Goal: Check status: Check status

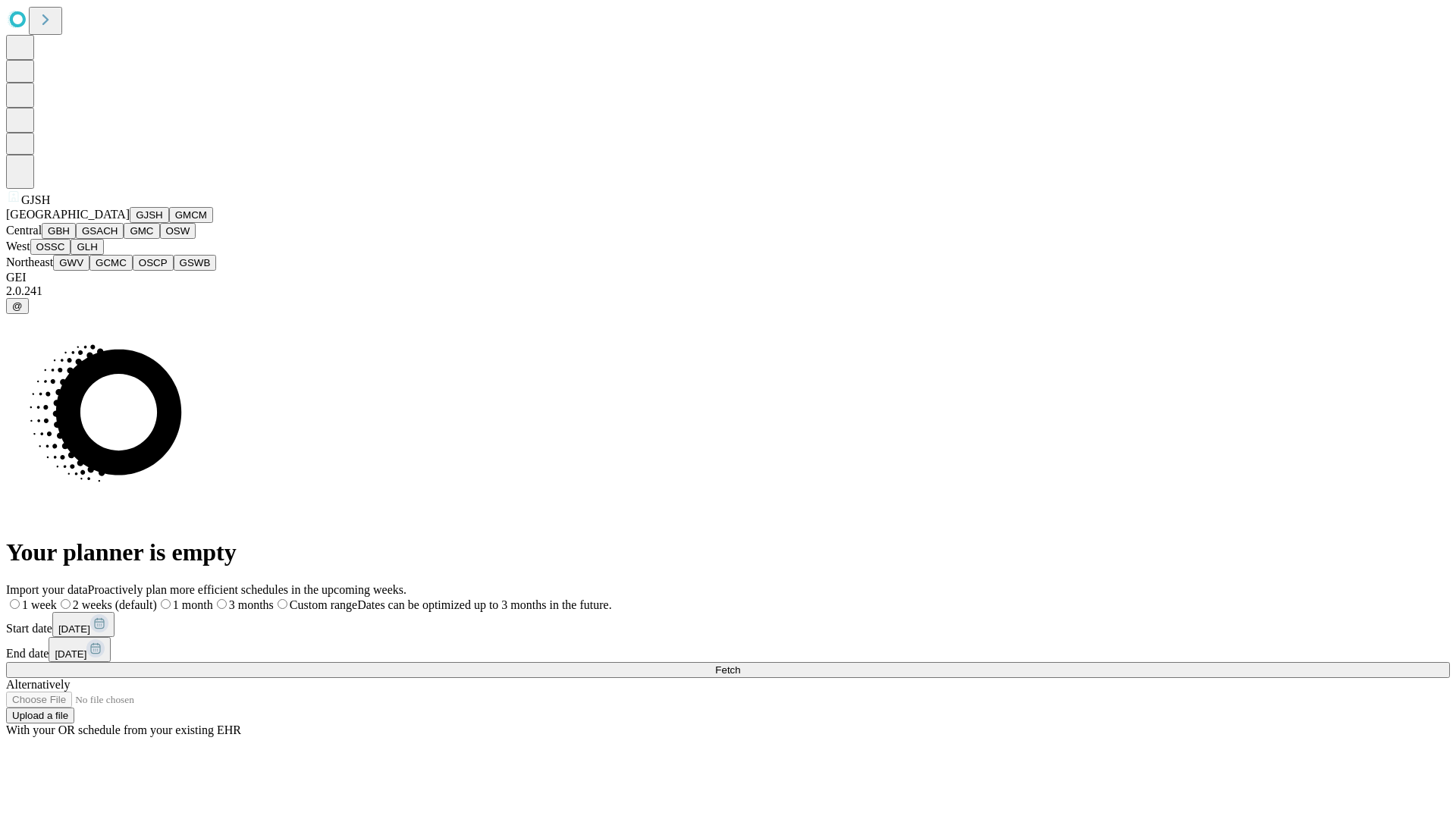
click at [130, 223] on button "GJSH" at bounding box center [149, 215] width 39 height 16
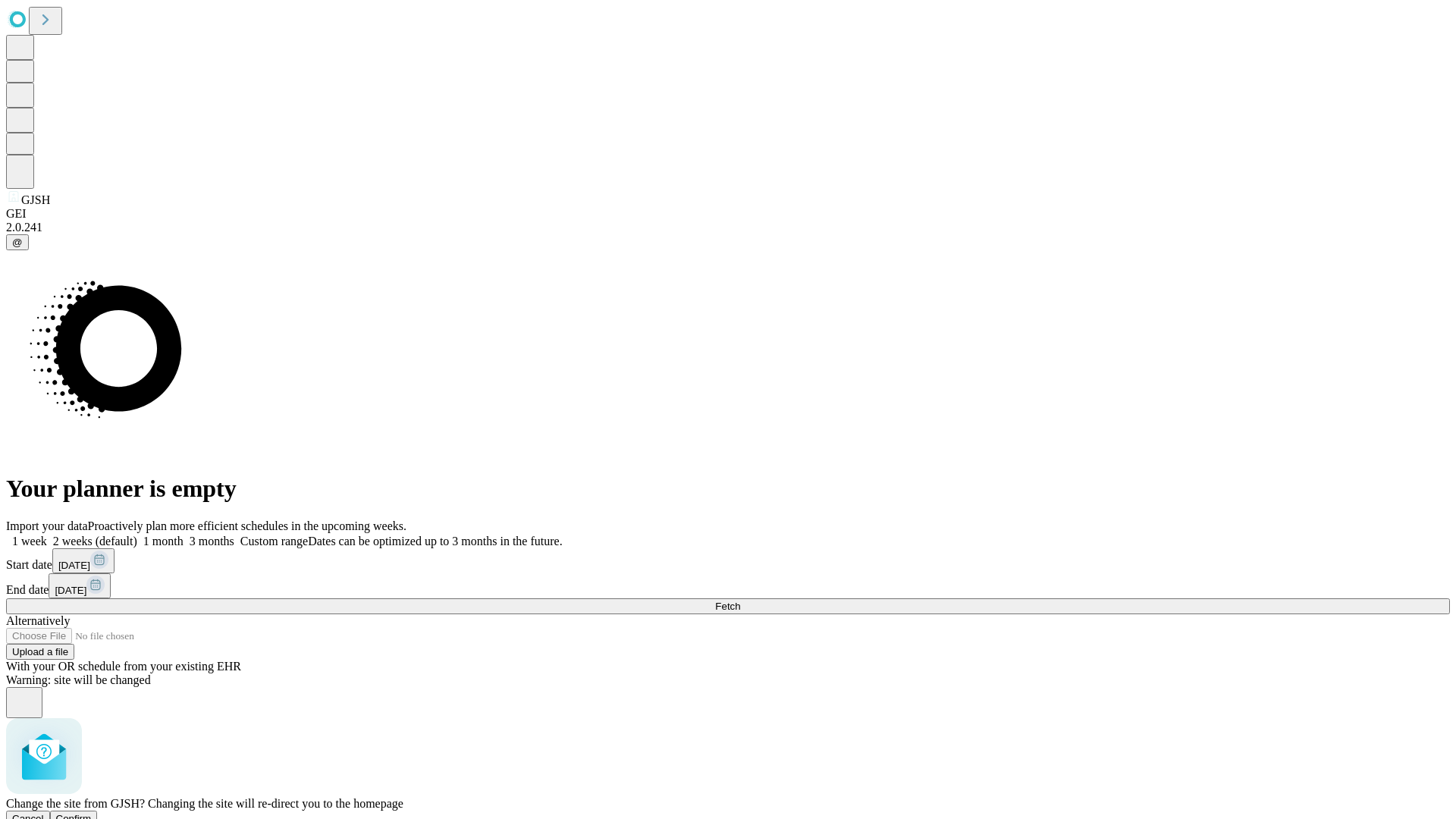
click at [92, 813] on span "Confirm" at bounding box center [74, 818] width 35 height 12
click at [47, 534] on label "1 week" at bounding box center [26, 541] width 41 height 13
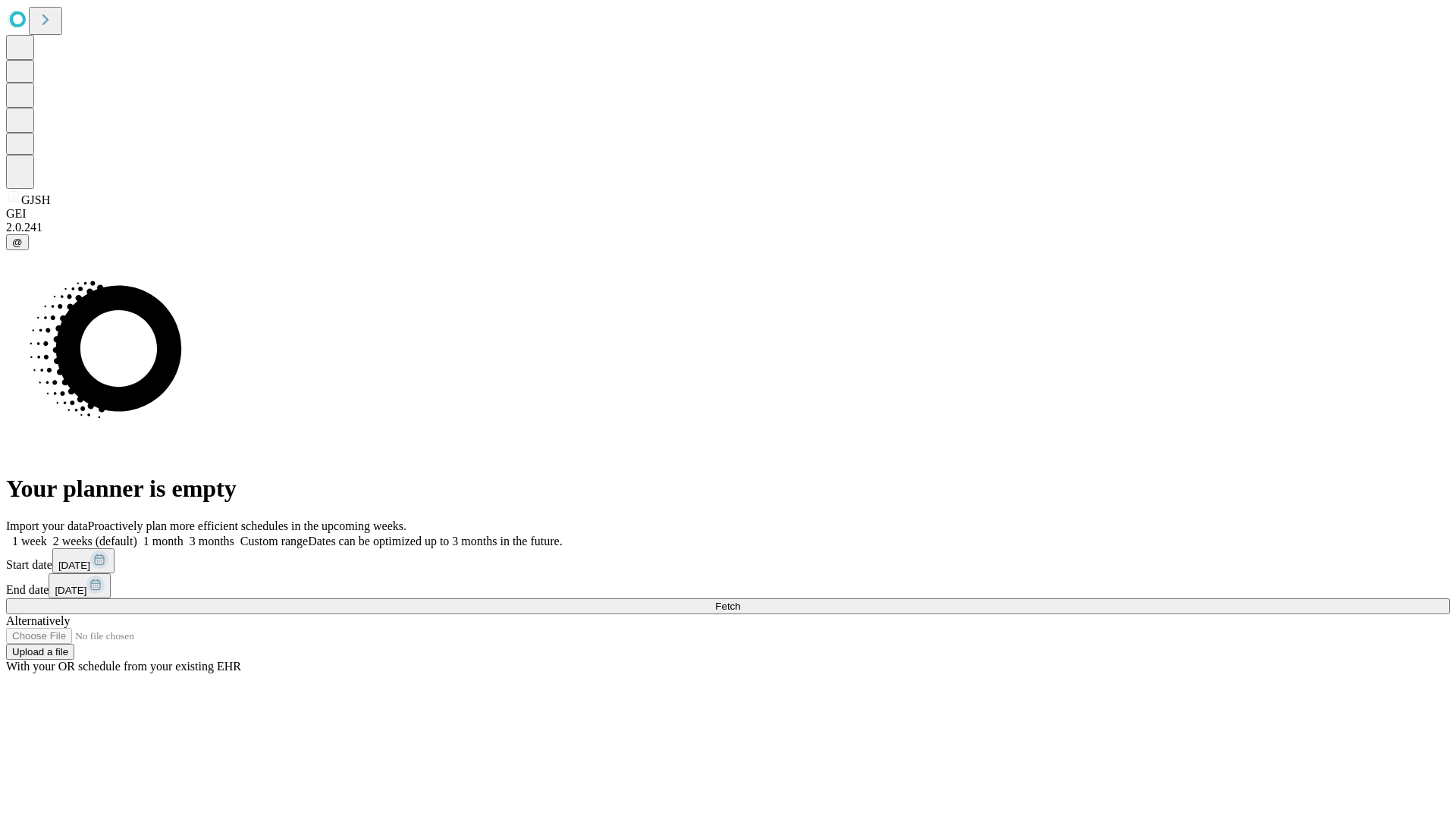
click at [740, 601] on span "Fetch" at bounding box center [728, 606] width 25 height 12
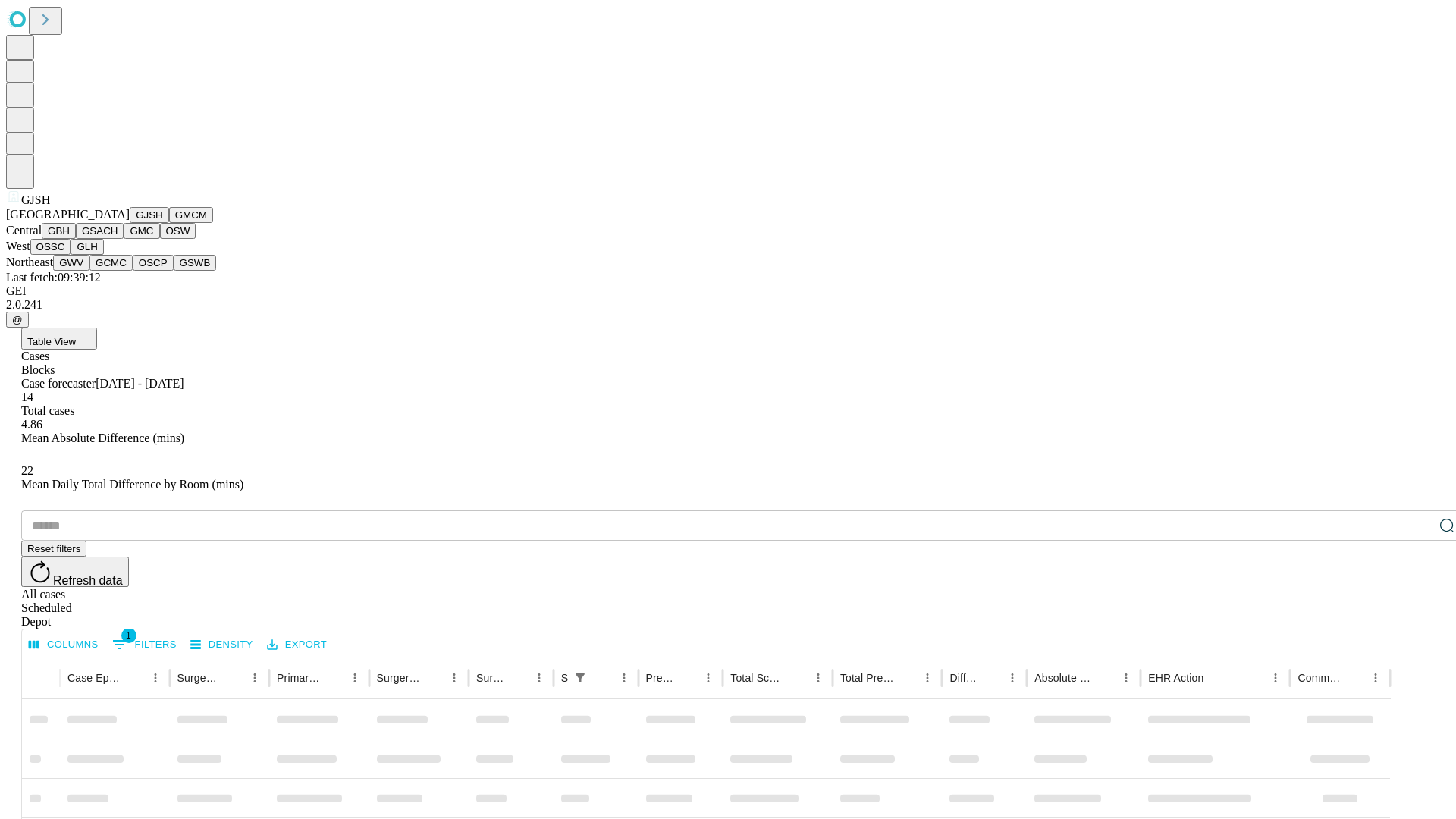
click at [169, 223] on button "GMCM" at bounding box center [191, 215] width 44 height 16
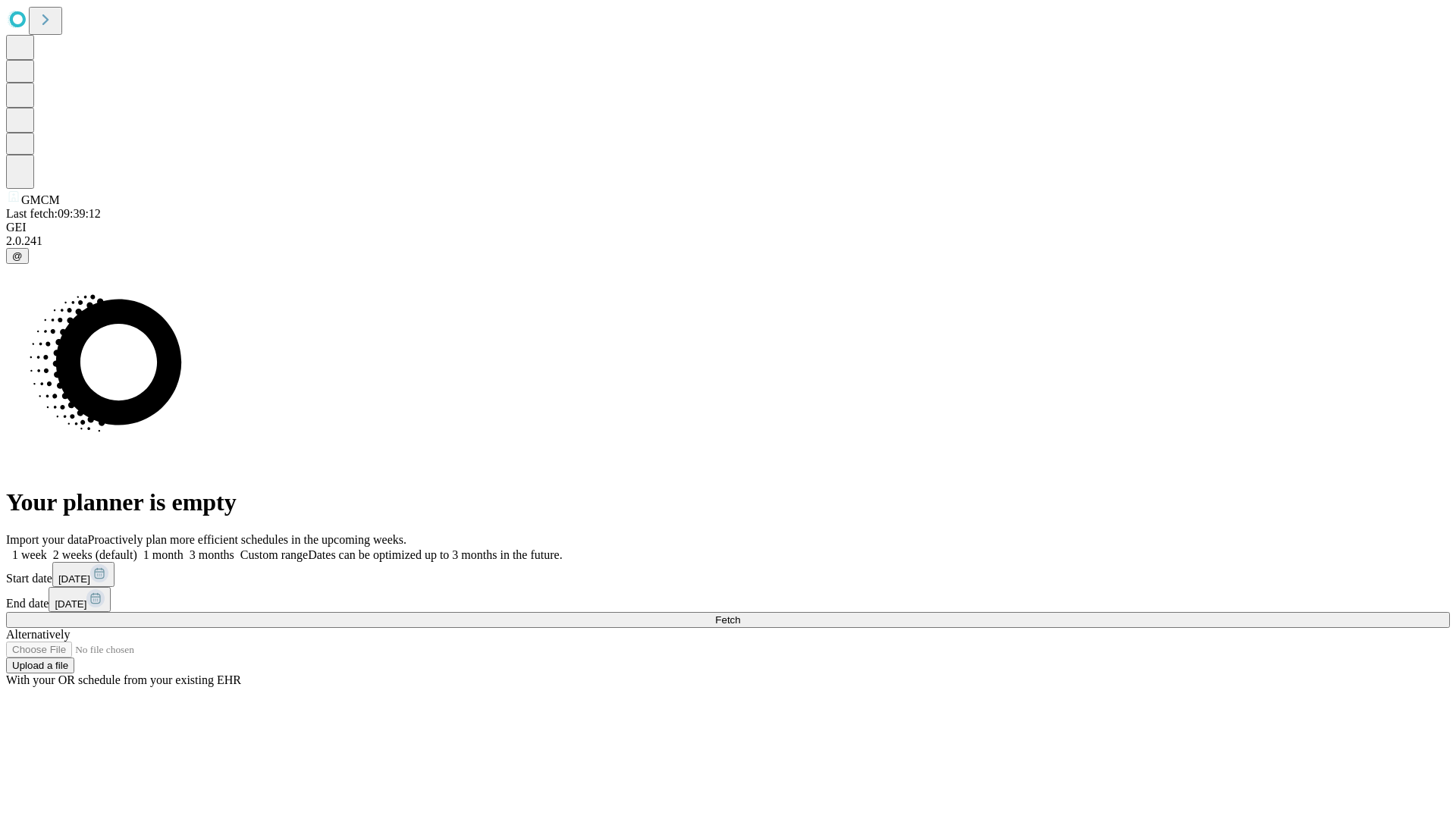
click at [47, 548] on label "1 week" at bounding box center [26, 554] width 41 height 13
click at [740, 614] on span "Fetch" at bounding box center [728, 620] width 25 height 12
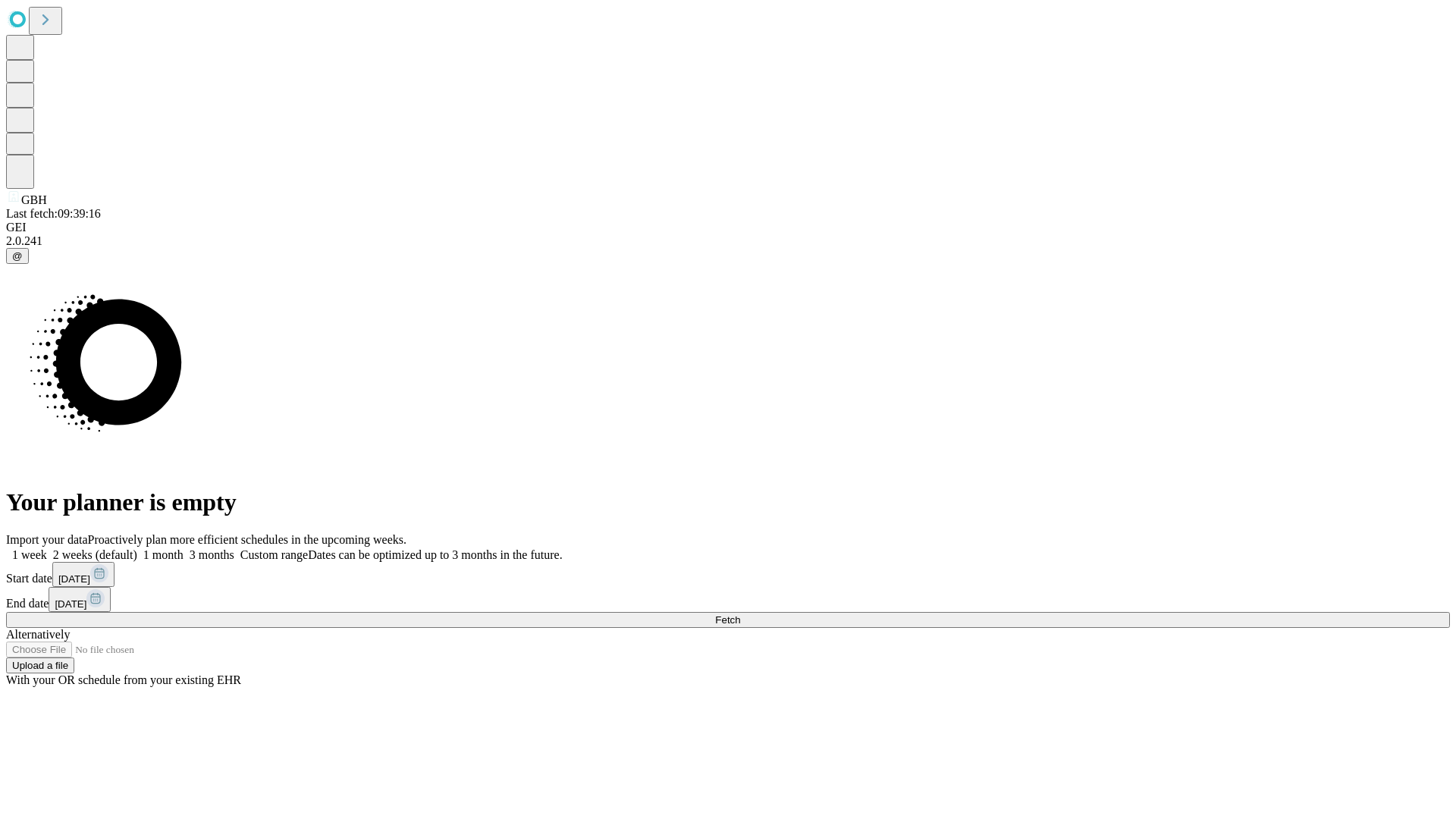
click at [740, 614] on span "Fetch" at bounding box center [728, 620] width 25 height 12
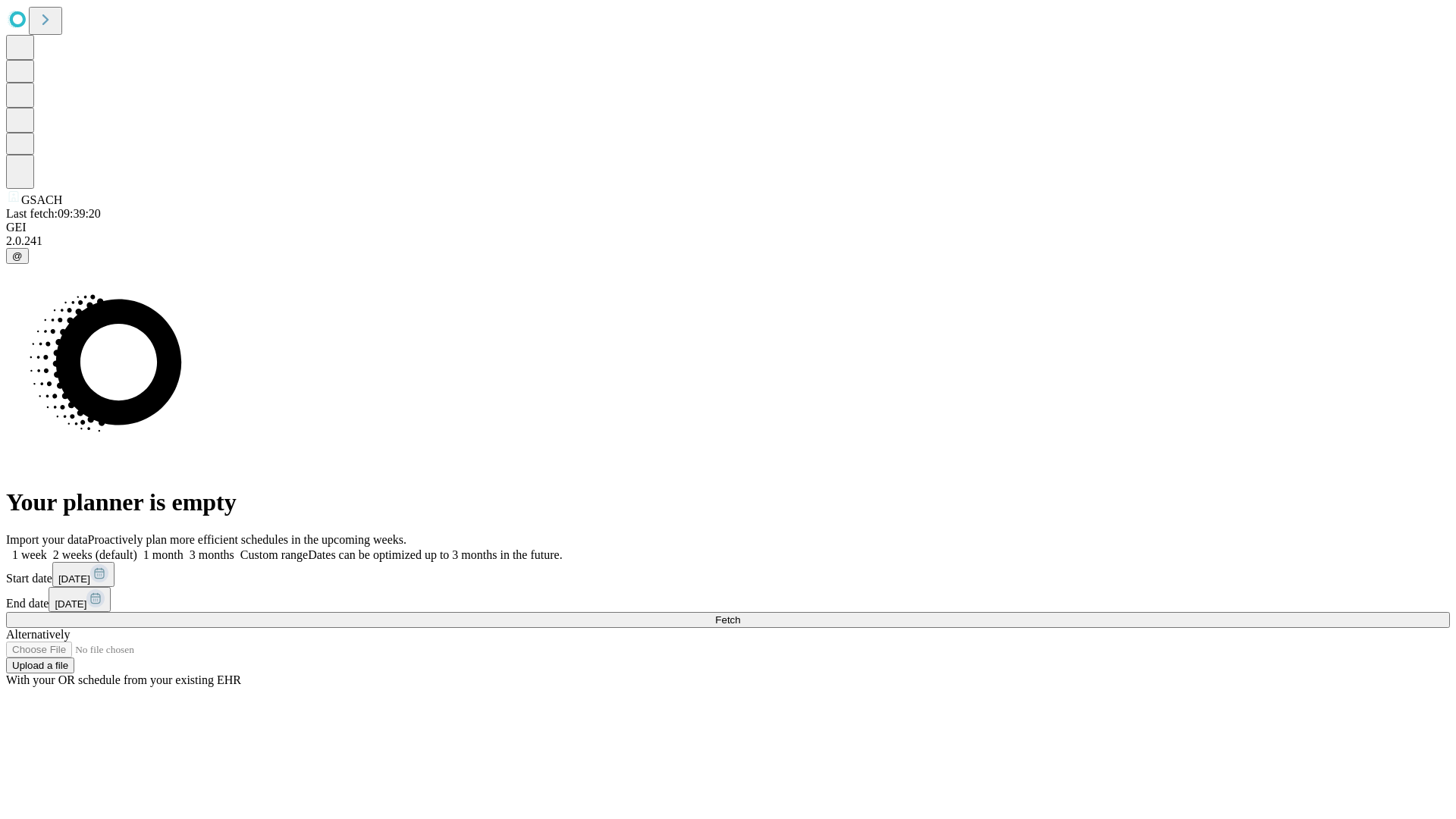
click at [47, 548] on label "1 week" at bounding box center [26, 554] width 41 height 13
click at [740, 614] on span "Fetch" at bounding box center [728, 620] width 25 height 12
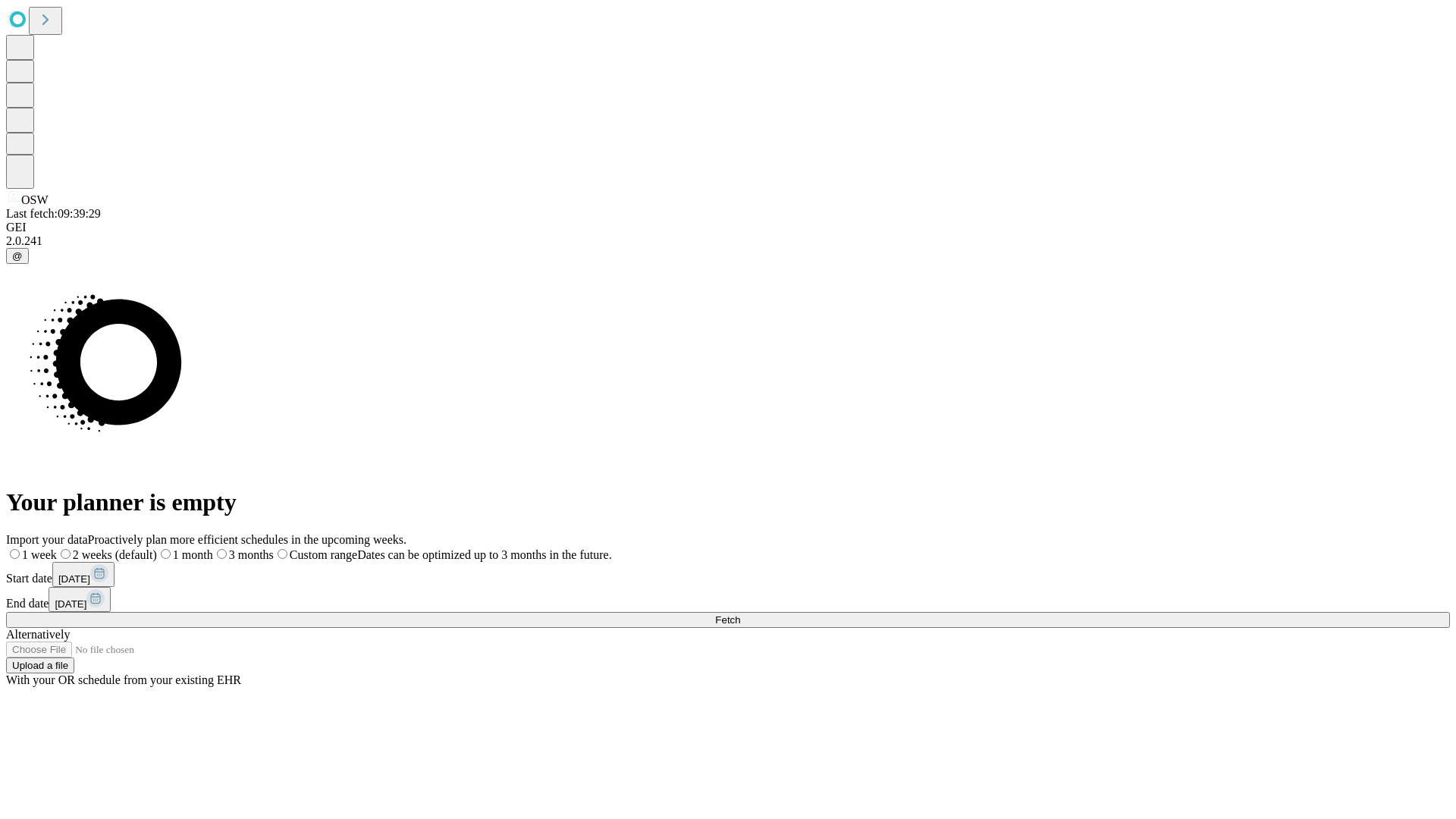
click at [57, 548] on label "1 week" at bounding box center [32, 554] width 51 height 13
click at [740, 614] on span "Fetch" at bounding box center [728, 620] width 25 height 12
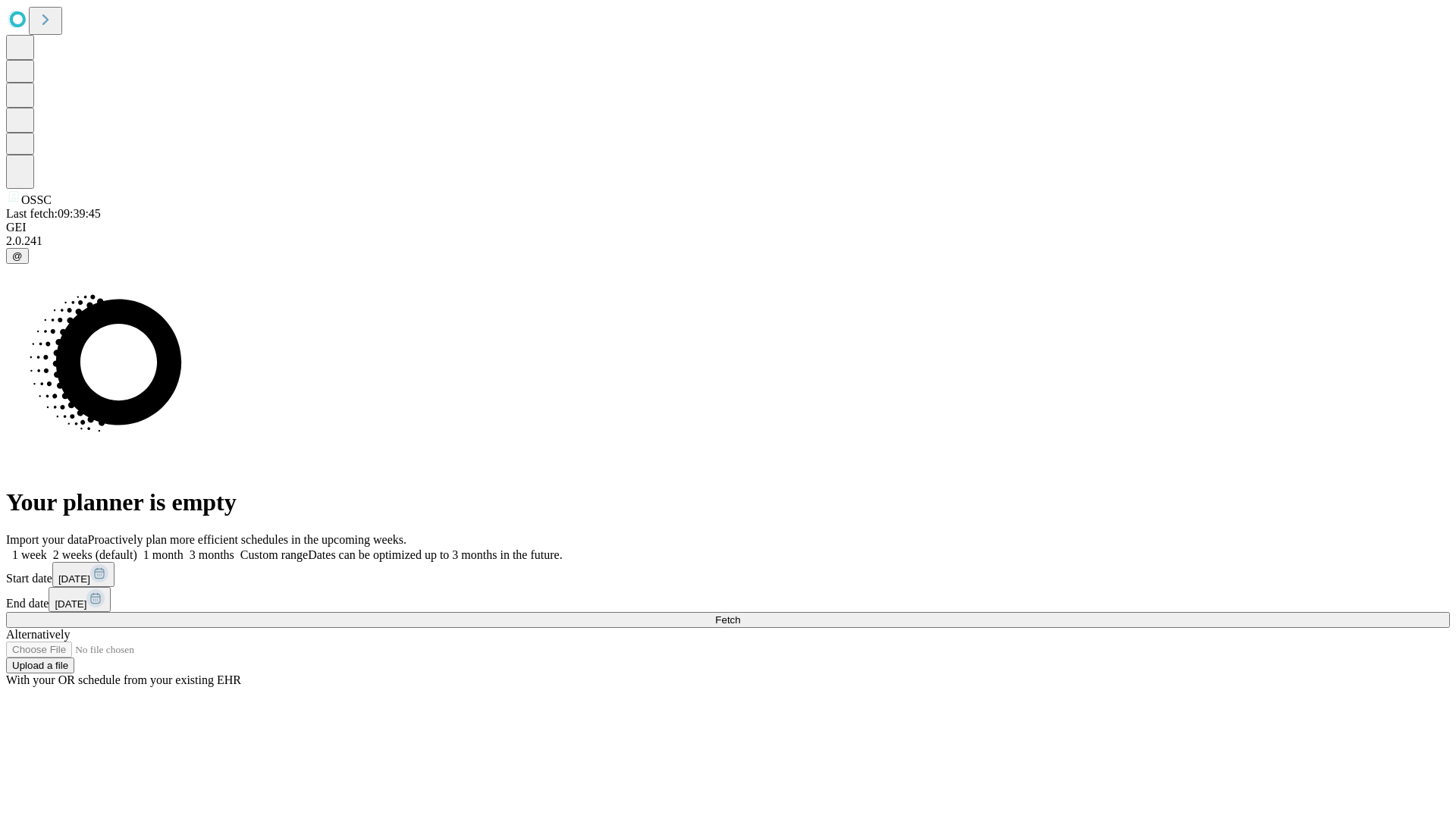
click at [47, 548] on label "1 week" at bounding box center [26, 554] width 41 height 13
click at [740, 614] on span "Fetch" at bounding box center [728, 620] width 25 height 12
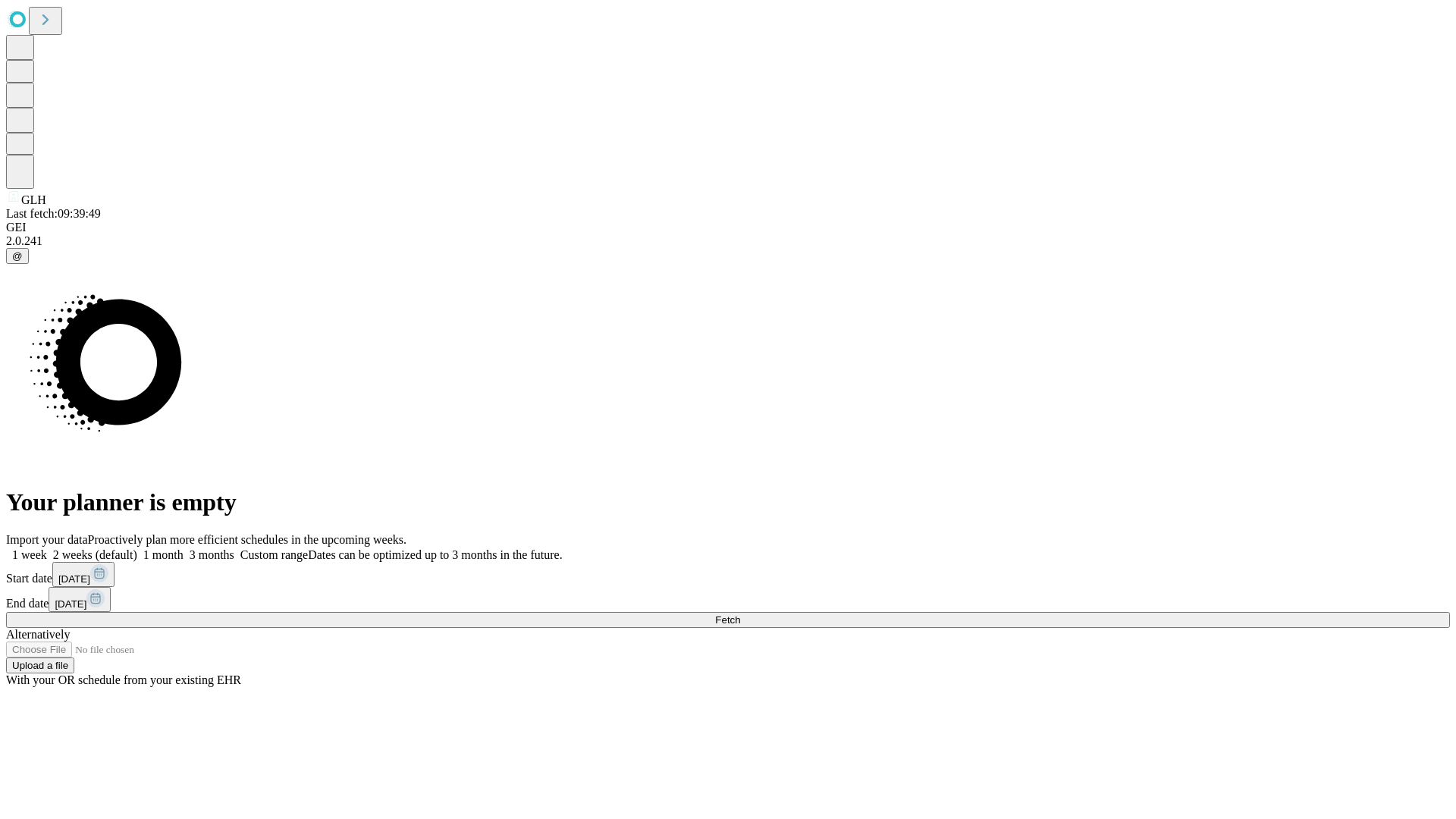
click at [47, 548] on label "1 week" at bounding box center [26, 554] width 41 height 13
click at [740, 614] on span "Fetch" at bounding box center [728, 620] width 25 height 12
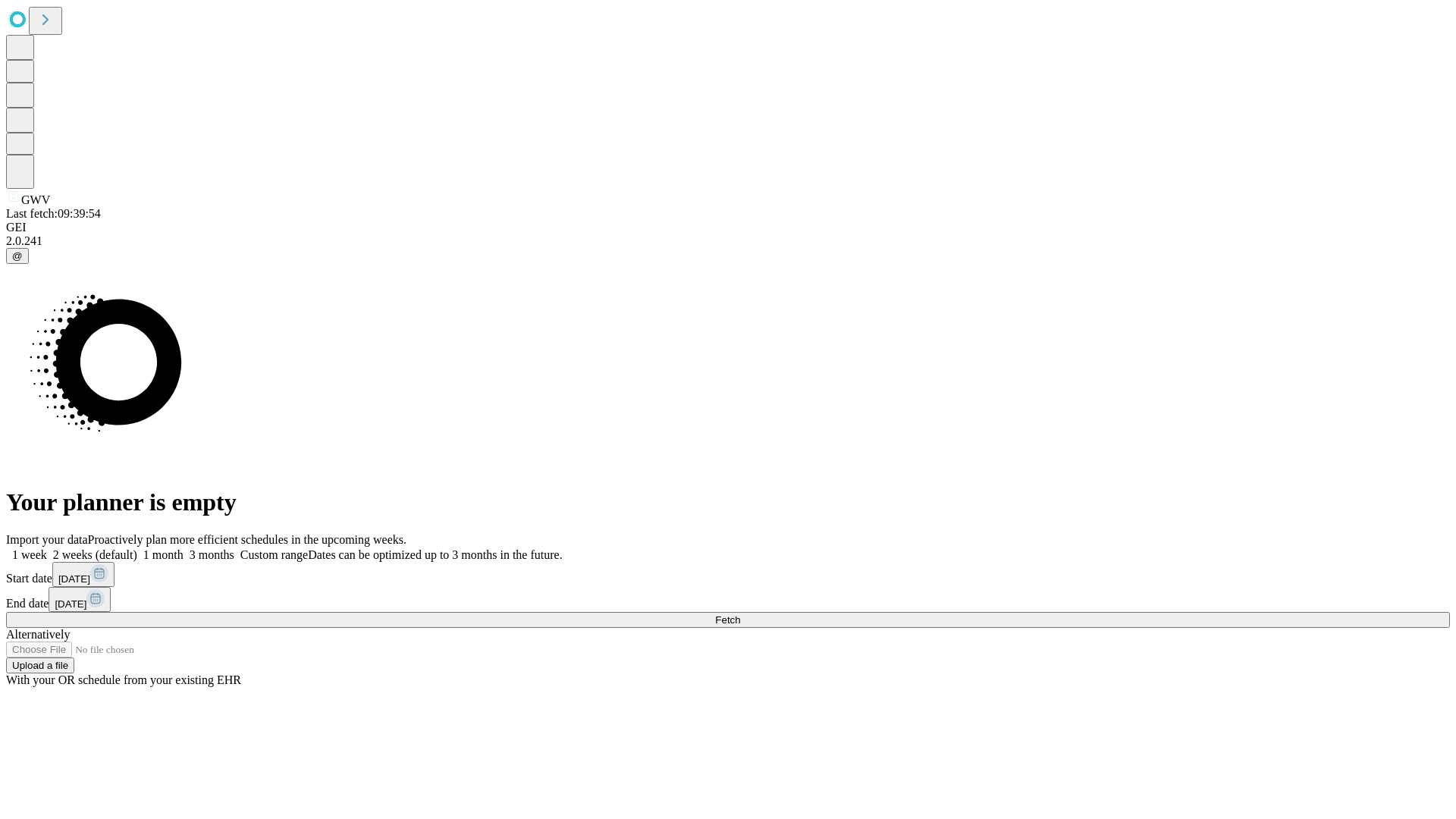
click at [47, 548] on label "1 week" at bounding box center [26, 554] width 41 height 13
click at [740, 614] on span "Fetch" at bounding box center [728, 620] width 25 height 12
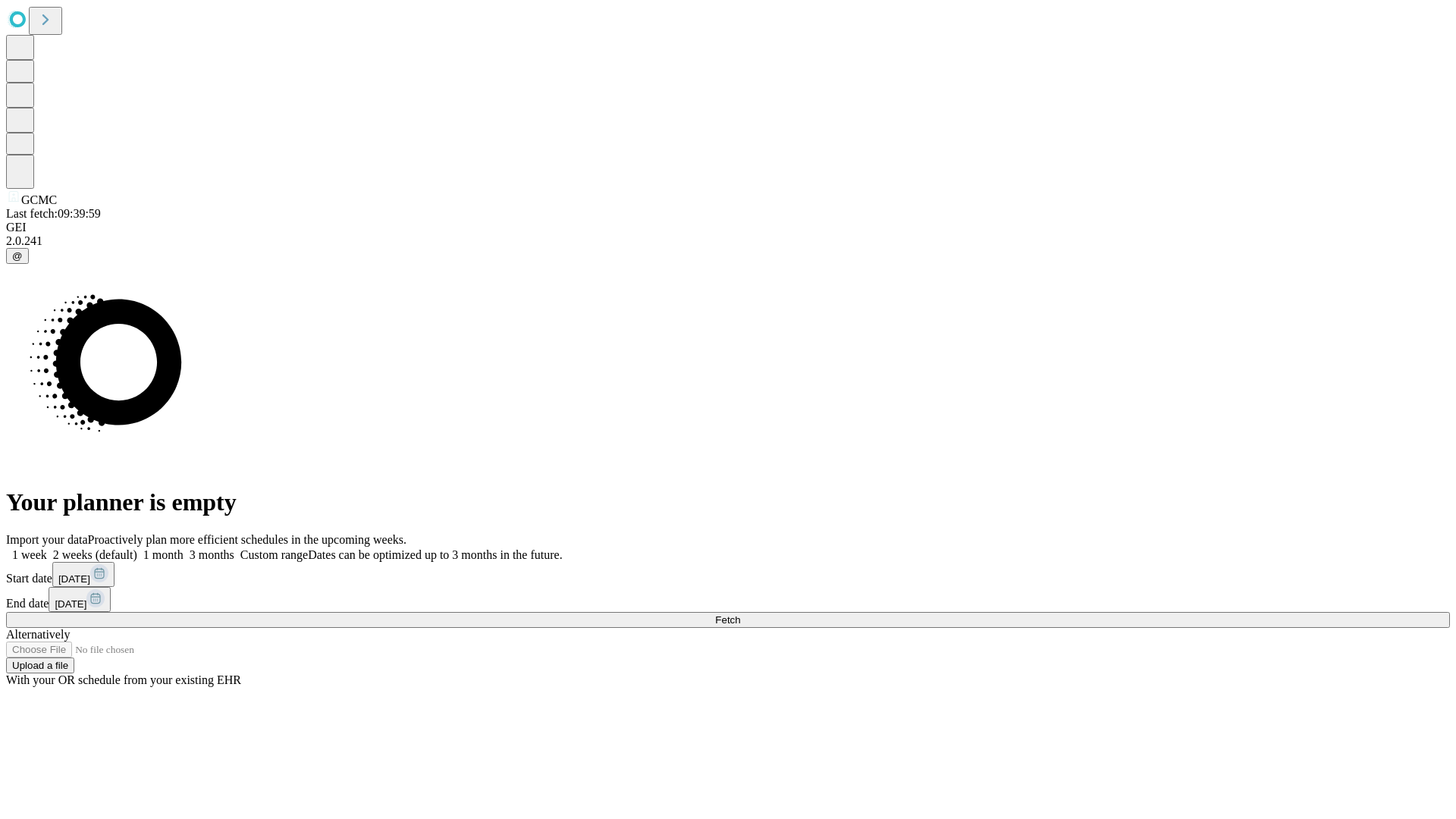
click at [740, 614] on span "Fetch" at bounding box center [728, 620] width 25 height 12
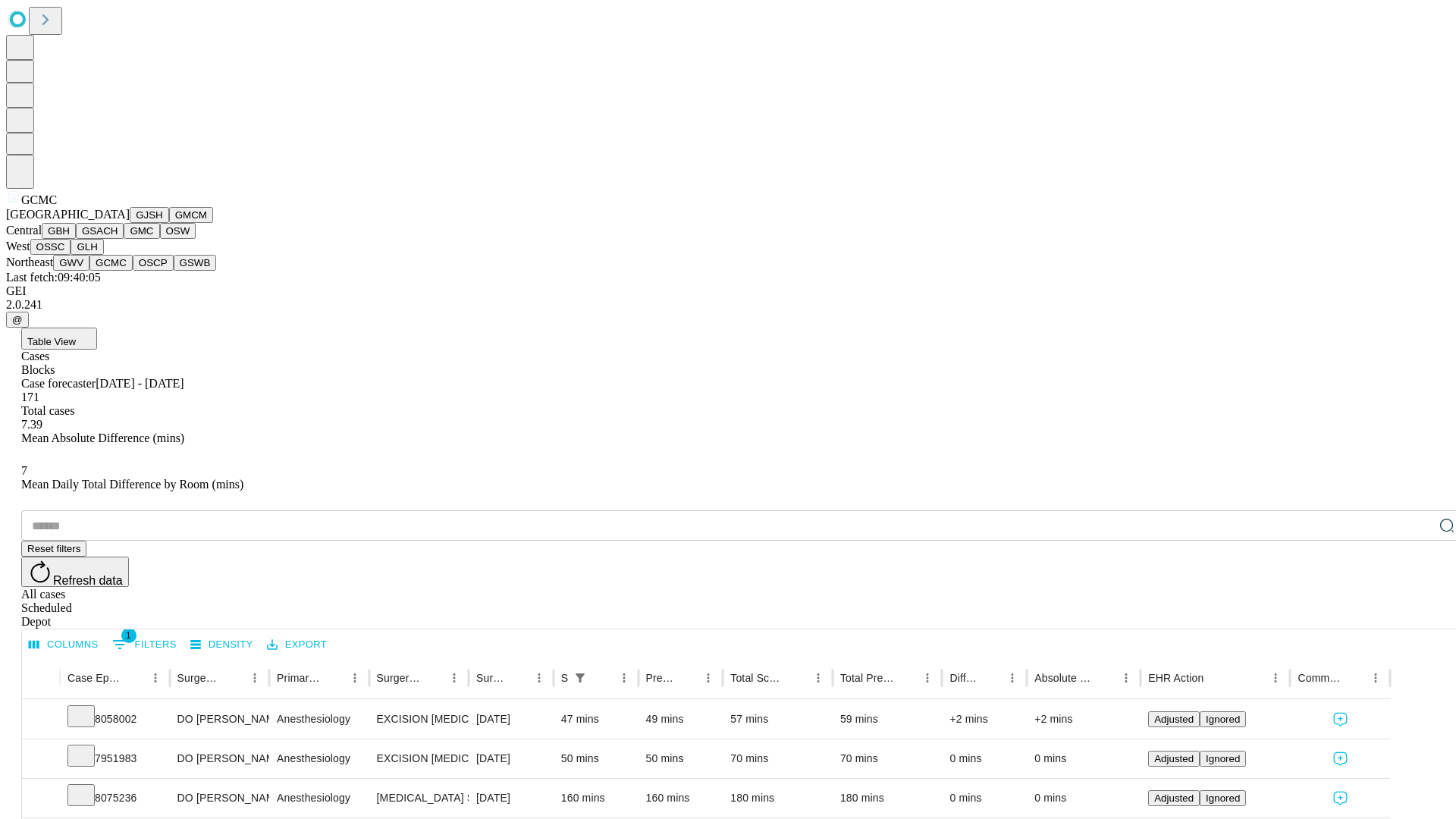
click at [133, 271] on button "OSCP" at bounding box center [153, 262] width 41 height 16
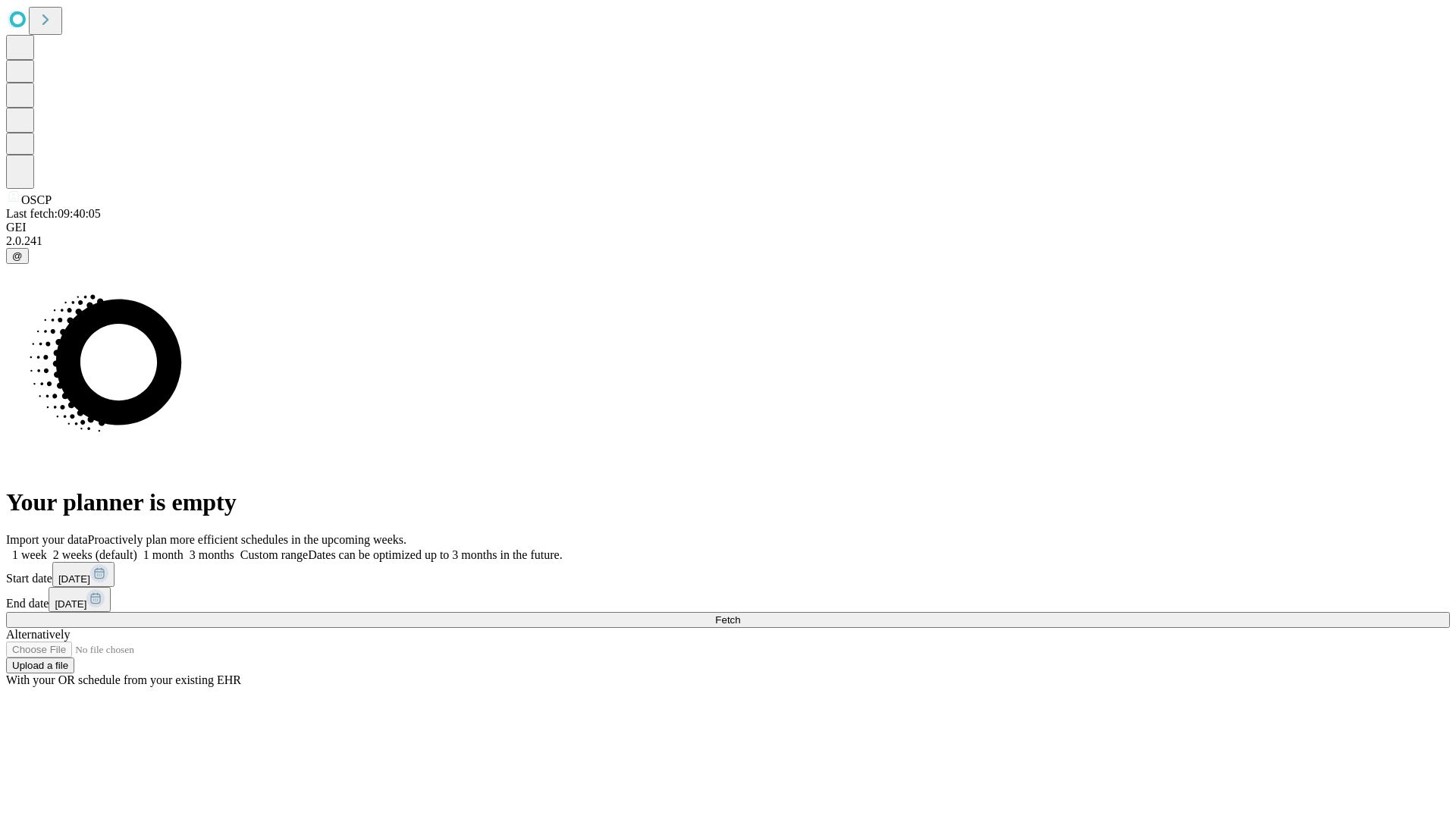
click at [47, 548] on label "1 week" at bounding box center [26, 554] width 41 height 13
click at [740, 614] on span "Fetch" at bounding box center [728, 620] width 25 height 12
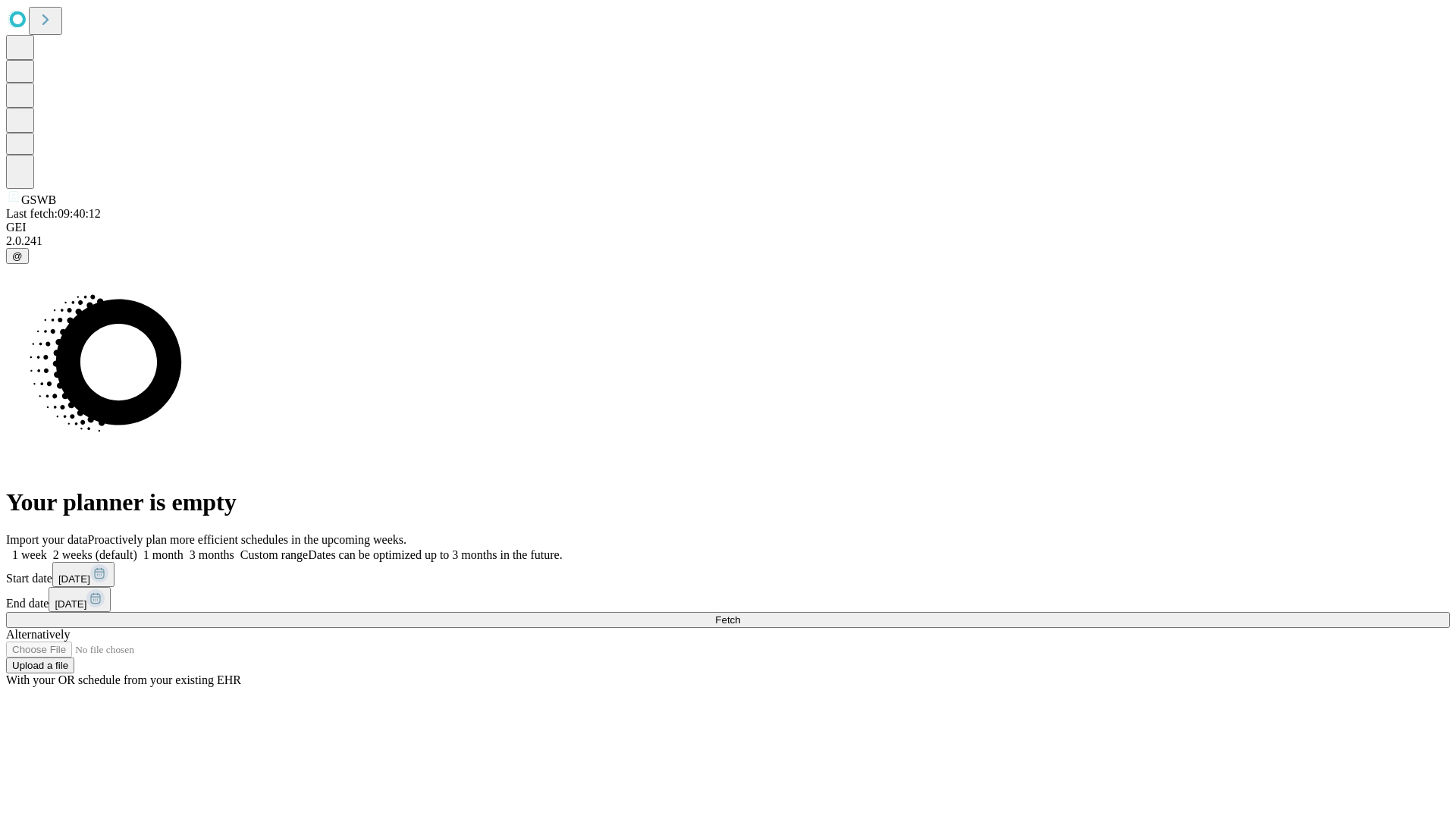
click at [47, 548] on label "1 week" at bounding box center [26, 554] width 41 height 13
click at [740, 614] on span "Fetch" at bounding box center [728, 620] width 25 height 12
